Goal: Information Seeking & Learning: Learn about a topic

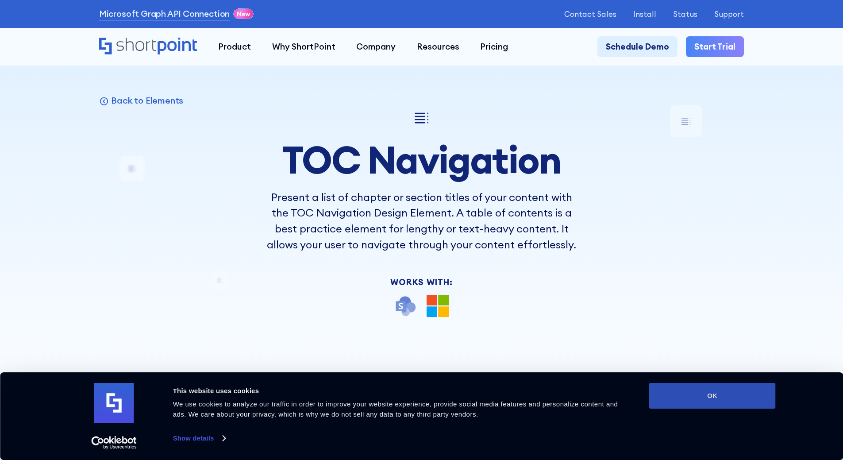
click at [709, 386] on button "OK" at bounding box center [712, 396] width 127 height 26
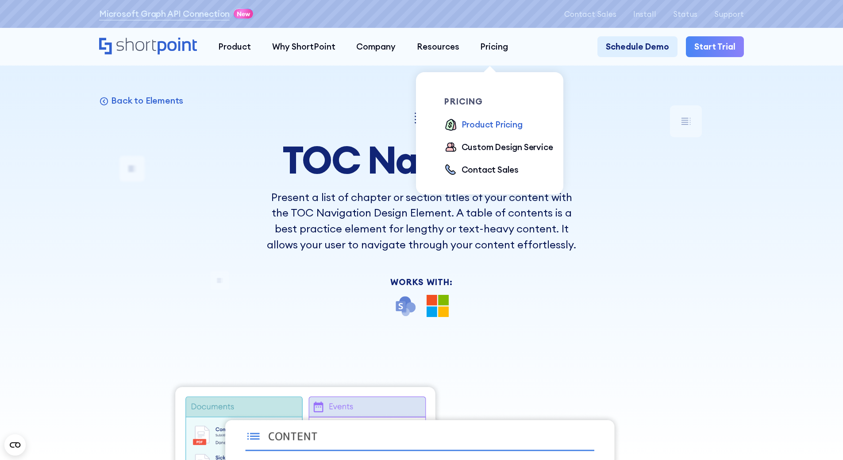
click at [480, 125] on div "Product Pricing" at bounding box center [491, 124] width 61 height 13
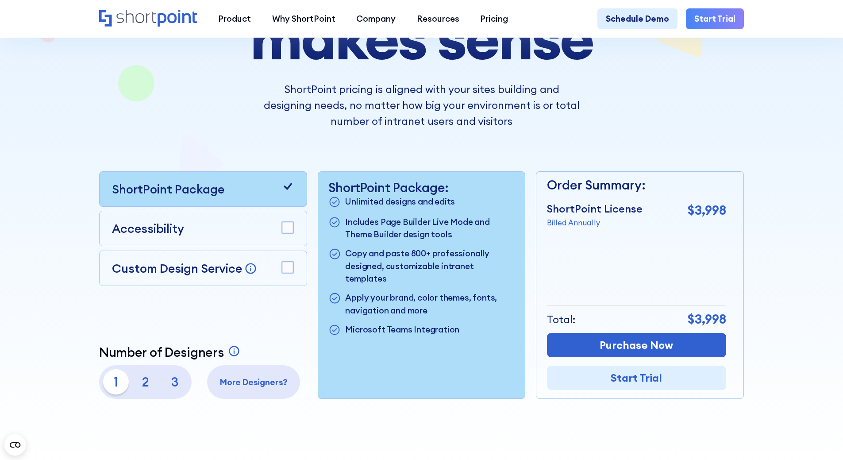
scroll to position [177, 0]
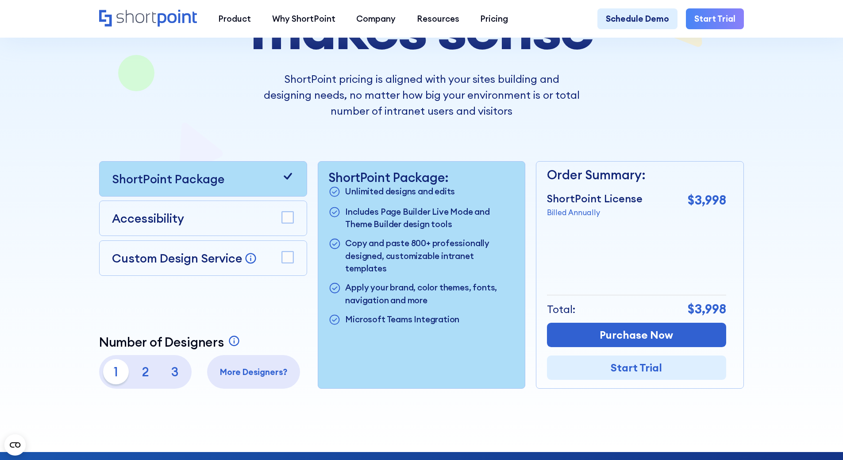
click at [291, 222] on rect at bounding box center [288, 218] width 12 height 12
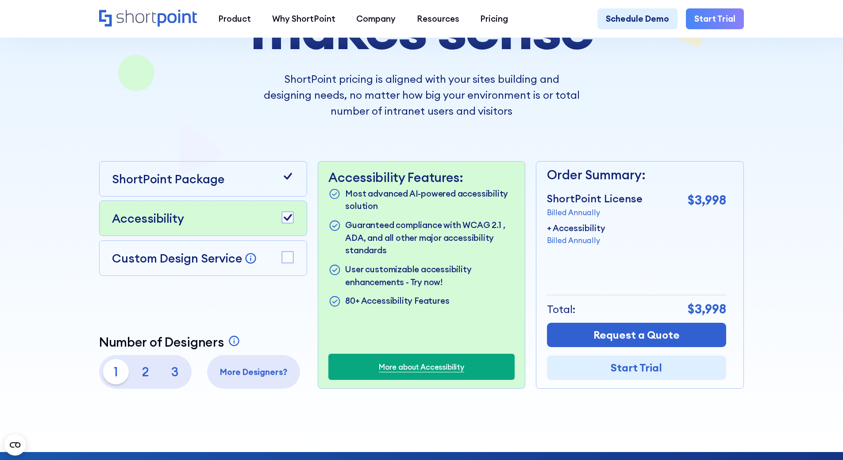
click at [138, 369] on p "2" at bounding box center [145, 371] width 25 height 25
click at [177, 373] on p "3" at bounding box center [174, 371] width 25 height 25
